Goal: Obtain resource: Download file/media

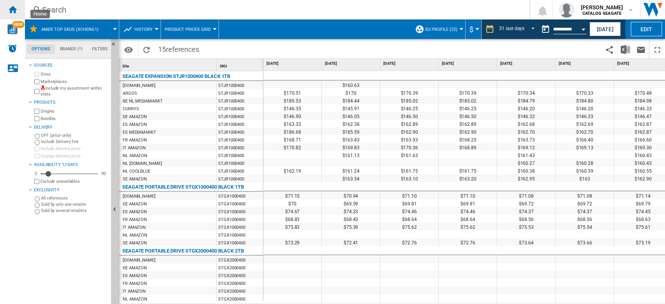
click at [16, 14] on ng-md-icon "Home" at bounding box center [12, 9] width 9 height 9
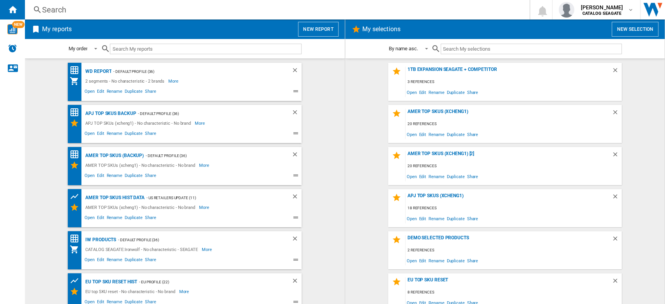
click at [321, 28] on button "New report" at bounding box center [318, 29] width 40 height 15
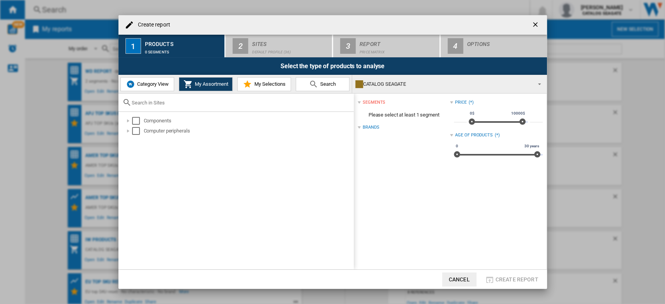
click at [534, 26] on ng-md-icon "getI18NText('BUTTONS.CLOSE_DIALOG')" at bounding box center [536, 25] width 9 height 9
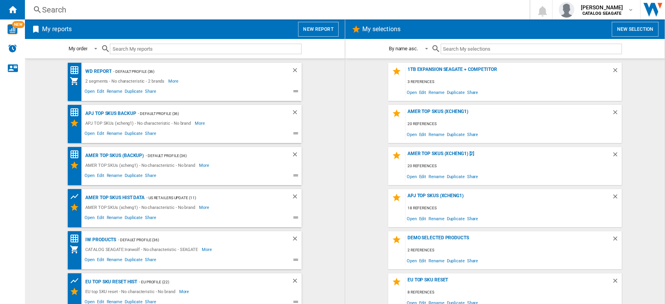
click at [634, 30] on button "New selection" at bounding box center [635, 29] width 47 height 15
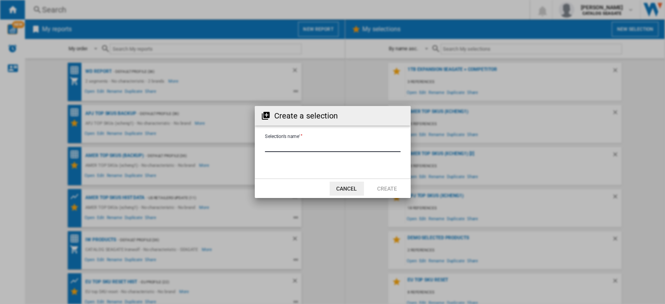
click at [321, 145] on input "Selection's name'" at bounding box center [333, 146] width 136 height 12
click at [265, 147] on input "Selection's name'" at bounding box center [333, 146] width 136 height 12
type input "******"
click at [384, 186] on button "Create" at bounding box center [387, 189] width 34 height 14
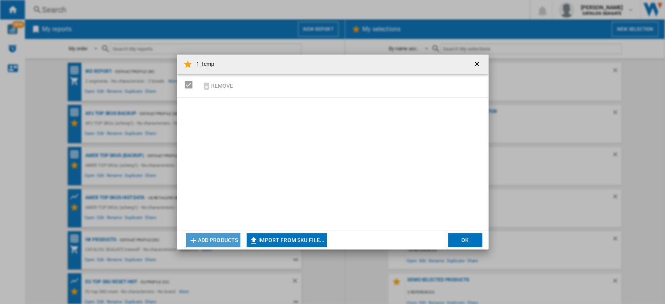
click at [213, 236] on button "Add products" at bounding box center [213, 240] width 55 height 14
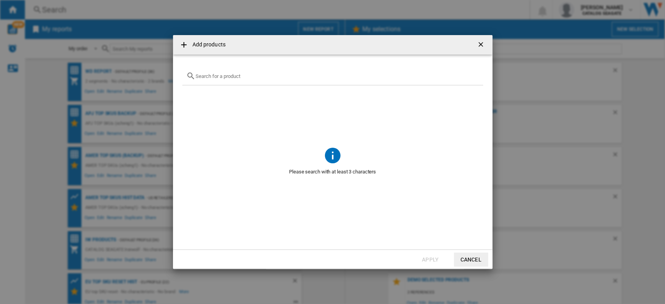
click at [234, 75] on input "text" at bounding box center [338, 76] width 284 height 6
paste input "STKN1000400"
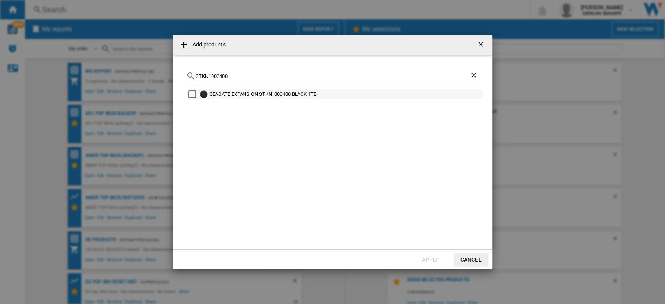
type input "STKN1000400"
click at [193, 97] on div "Select" at bounding box center [192, 94] width 8 height 8
click at [416, 255] on button "Apply" at bounding box center [431, 260] width 34 height 14
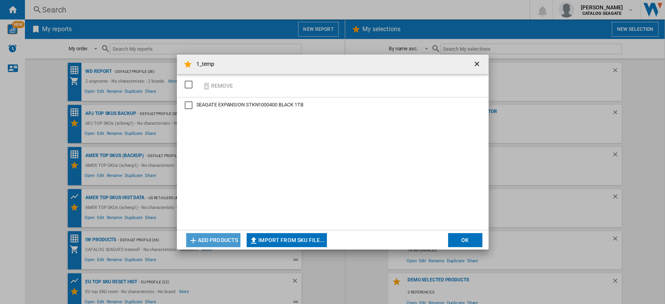
click at [212, 240] on button "Add products" at bounding box center [213, 240] width 55 height 14
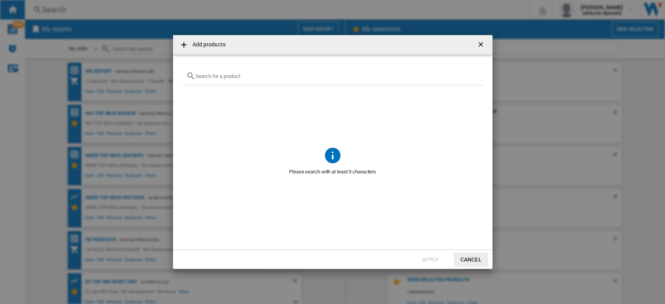
click at [234, 76] on input "Add products ..." at bounding box center [338, 76] width 284 height 6
paste input "STKN2000400"
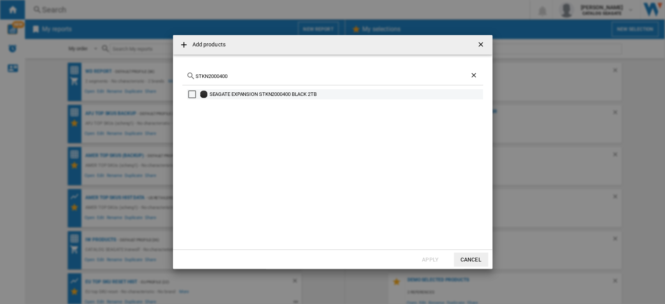
type input "STKN2000400"
click at [226, 92] on div "SEAGATE EXPANSION STKN2000400 BLACK 2TB" at bounding box center [346, 94] width 273 height 8
click at [431, 255] on button "Apply" at bounding box center [431, 260] width 34 height 14
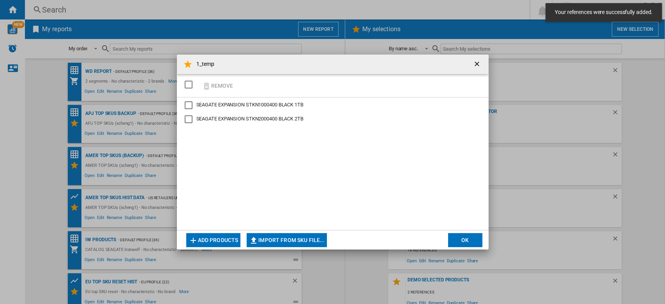
click at [464, 239] on button "OK" at bounding box center [465, 240] width 34 height 14
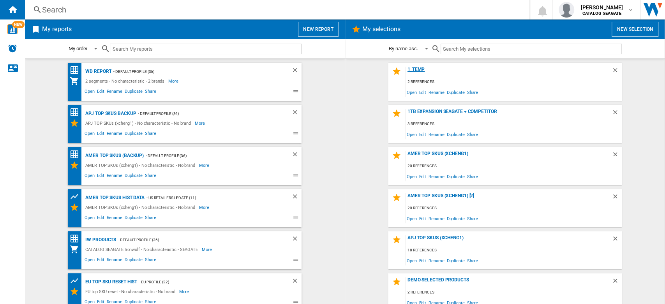
click at [418, 71] on div "1_temp" at bounding box center [509, 72] width 206 height 11
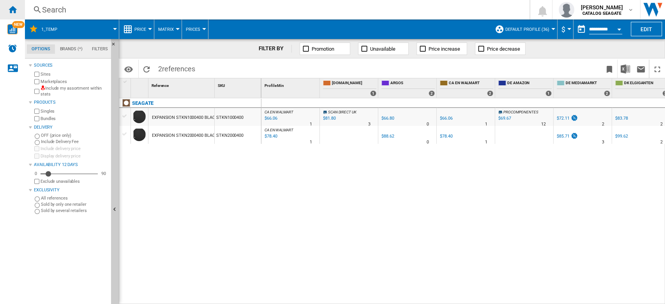
click at [15, 11] on ng-md-icon "Home" at bounding box center [12, 9] width 9 height 9
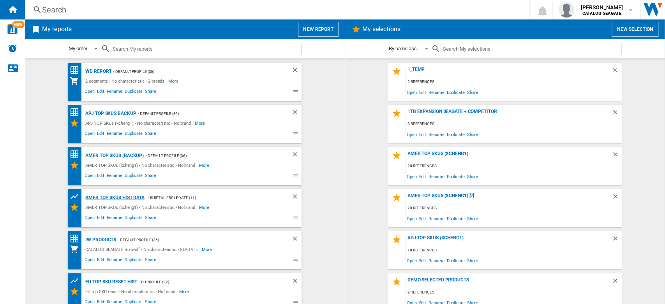
click at [131, 196] on div "AMER TOP SKUs HIST DATA" at bounding box center [113, 198] width 61 height 10
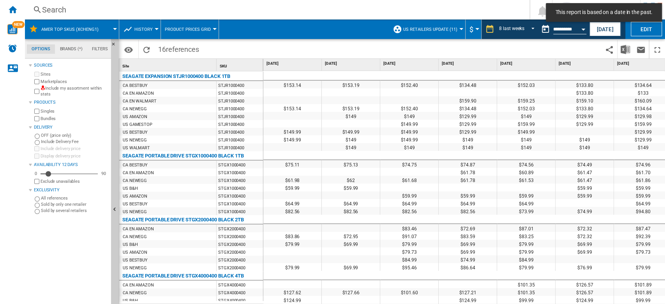
click at [455, 29] on button "US retailers Update (11)" at bounding box center [433, 28] width 58 height 19
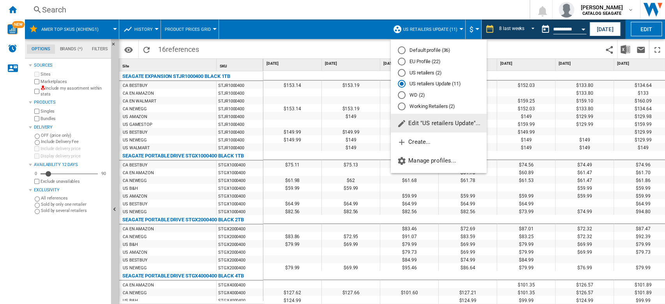
click at [504, 28] on md-backdrop at bounding box center [332, 152] width 665 height 304
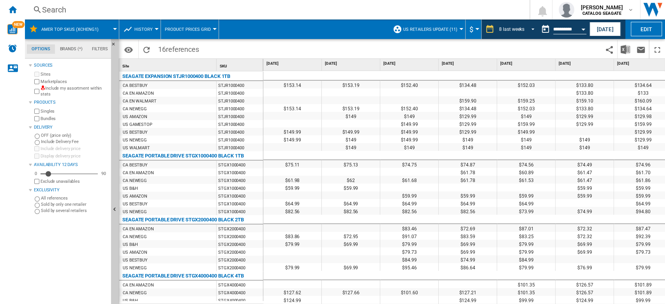
click at [504, 28] on div "8 last weeks" at bounding box center [511, 29] width 25 height 5
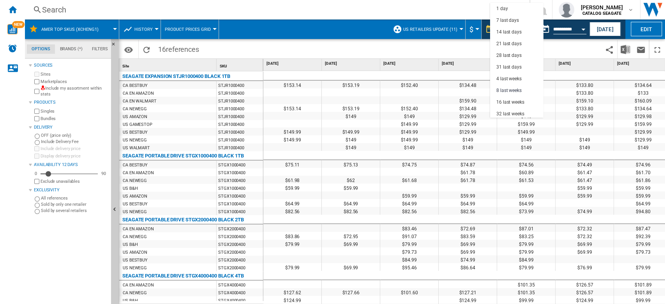
scroll to position [49, 0]
click at [513, 15] on div "31 last days" at bounding box center [509, 18] width 25 height 7
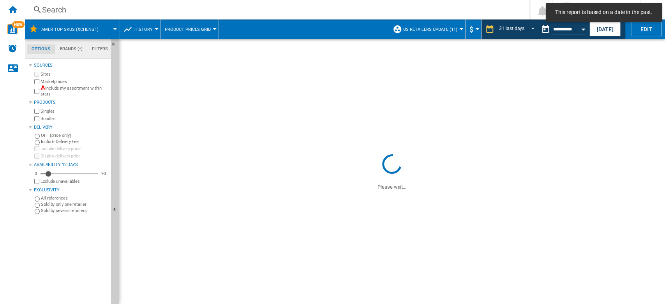
click at [456, 30] on button "US retailers Update (11)" at bounding box center [433, 28] width 58 height 19
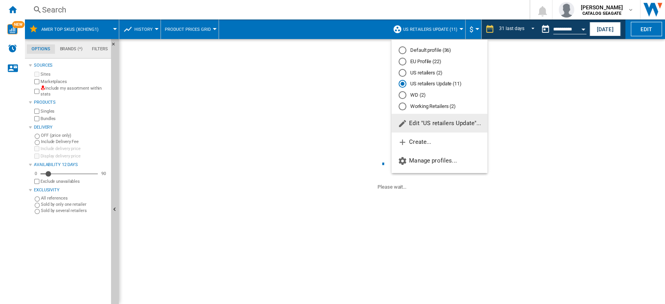
click at [439, 60] on md-radio-button "EU Profile (22)" at bounding box center [440, 61] width 82 height 7
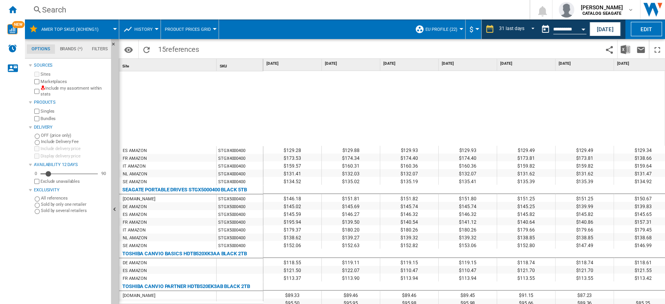
scroll to position [287, 0]
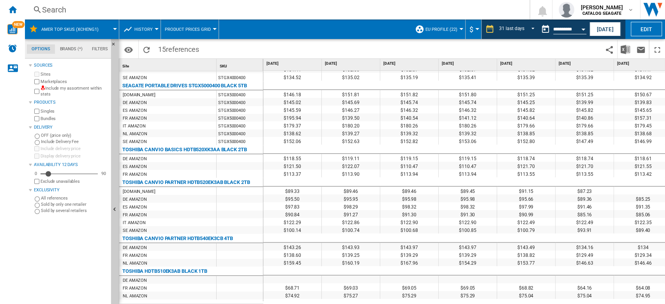
click at [111, 26] on span at bounding box center [112, 28] width 5 height 19
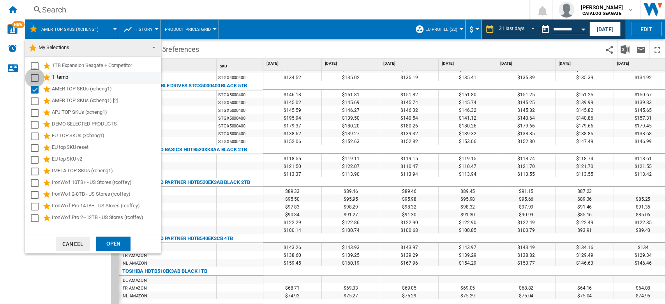
click at [33, 76] on div "Select" at bounding box center [35, 78] width 8 height 8
click at [34, 87] on div "Select" at bounding box center [35, 90] width 8 height 8
click at [117, 242] on div "Open" at bounding box center [113, 244] width 34 height 14
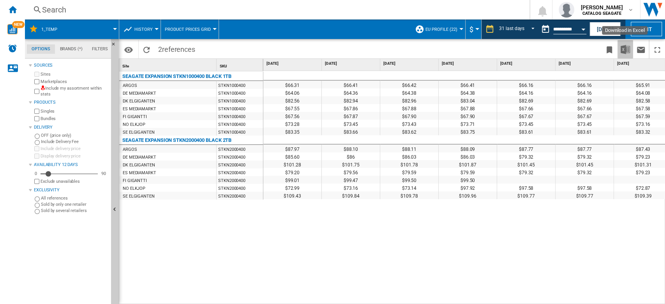
click at [623, 50] on img "Download in Excel" at bounding box center [625, 49] width 9 height 9
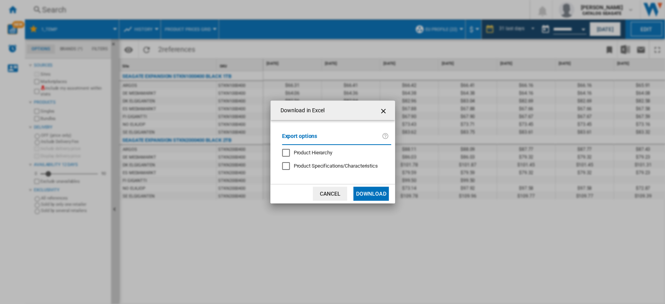
click at [380, 191] on button "Download" at bounding box center [371, 194] width 35 height 14
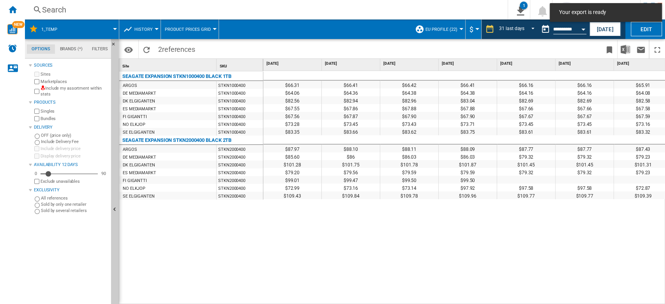
click at [429, 14] on div "Search" at bounding box center [265, 9] width 446 height 11
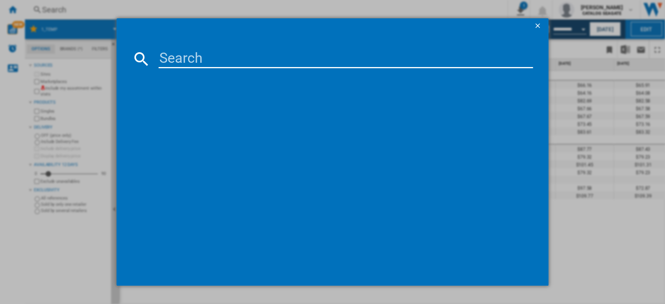
click at [536, 25] on ng-md-icon "getI18NText('BUTTONS.CLOSE_DIALOG')" at bounding box center [538, 26] width 9 height 9
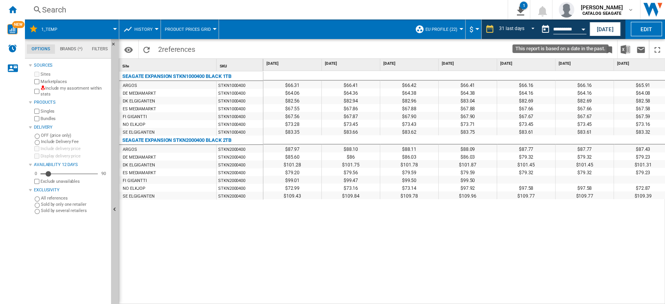
click at [573, 28] on input "**********" at bounding box center [570, 30] width 33 height 7
click at [583, 31] on button "Open calendar" at bounding box center [584, 28] width 14 height 14
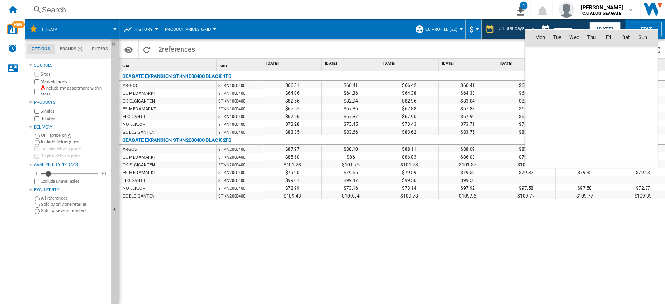
scroll to position [3719, 0]
click at [556, 106] on span "16" at bounding box center [558, 106] width 16 height 16
type input "**********"
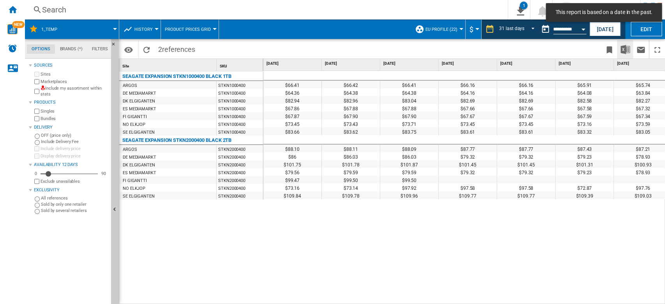
click at [624, 50] on img "Download in Excel" at bounding box center [625, 49] width 9 height 9
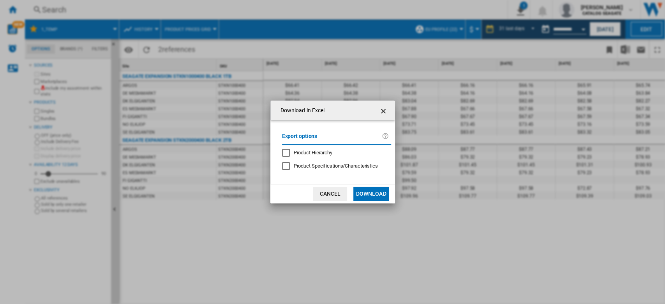
click at [376, 190] on button "Download" at bounding box center [371, 194] width 35 height 14
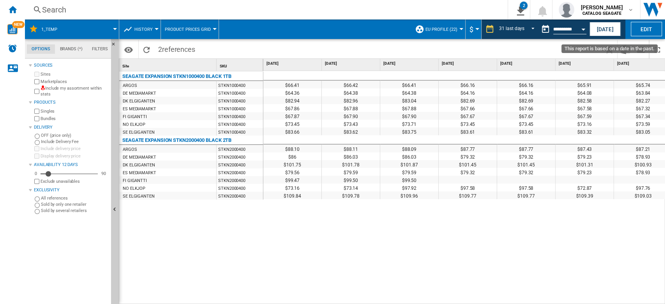
click at [577, 29] on button "Open calendar" at bounding box center [584, 28] width 14 height 14
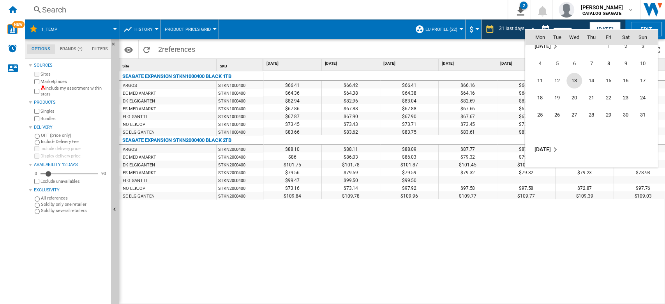
scroll to position [3615, 0]
click at [611, 91] on span "15" at bounding box center [609, 89] width 16 height 16
type input "**********"
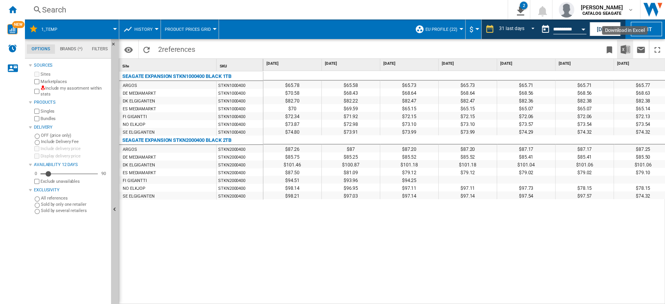
click at [626, 50] on img "Download in Excel" at bounding box center [625, 49] width 9 height 9
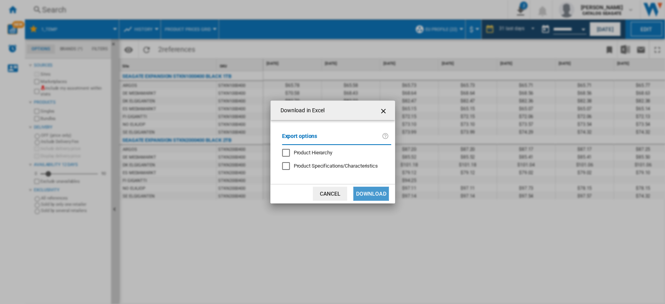
click at [370, 193] on button "Download" at bounding box center [371, 194] width 35 height 14
